Goal: Information Seeking & Learning: Understand process/instructions

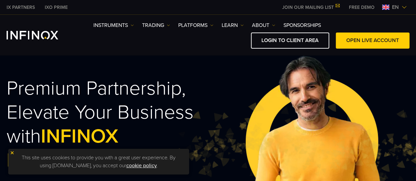
click at [320, 6] on link "JOIN OUR MAILING LIST" at bounding box center [310, 8] width 67 height 6
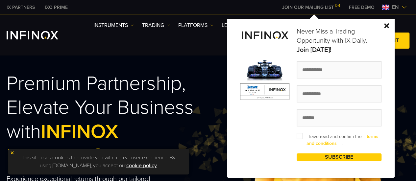
click at [370, 135] on link "terms and conditions" at bounding box center [342, 140] width 72 height 13
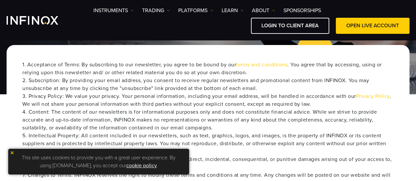
scroll to position [61, 0]
